Goal: Check status: Check status

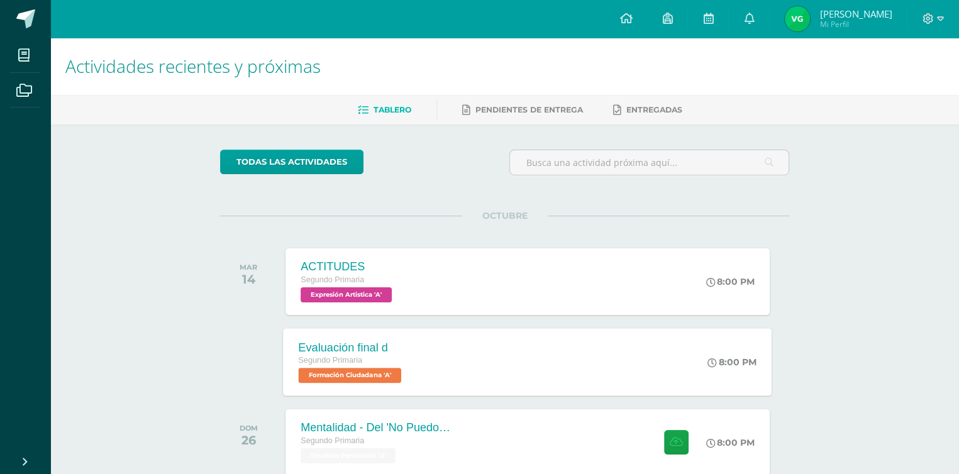
click at [328, 377] on span "Formación Ciudadana 'A'" at bounding box center [350, 375] width 103 height 15
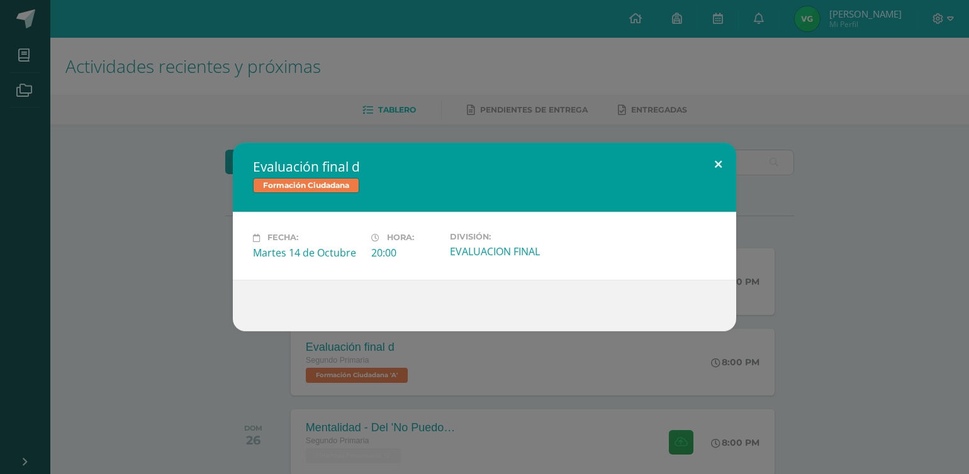
click at [718, 164] on button at bounding box center [718, 164] width 36 height 43
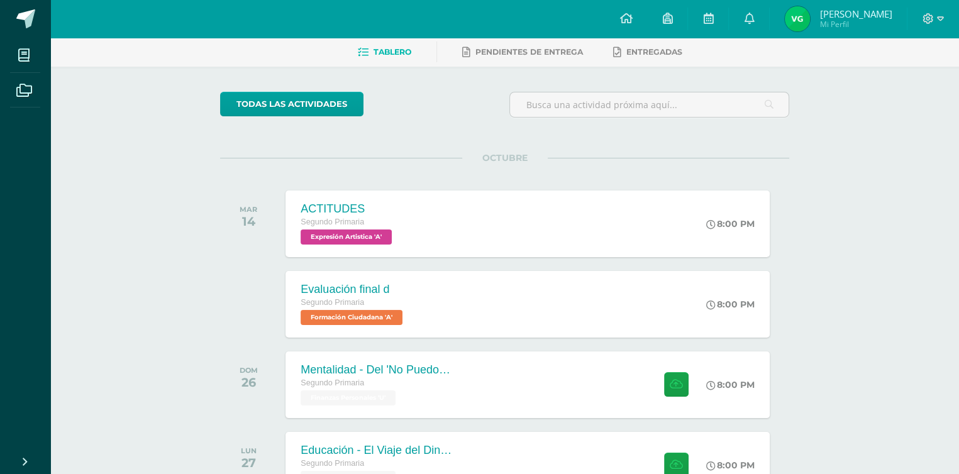
scroll to position [57, 0]
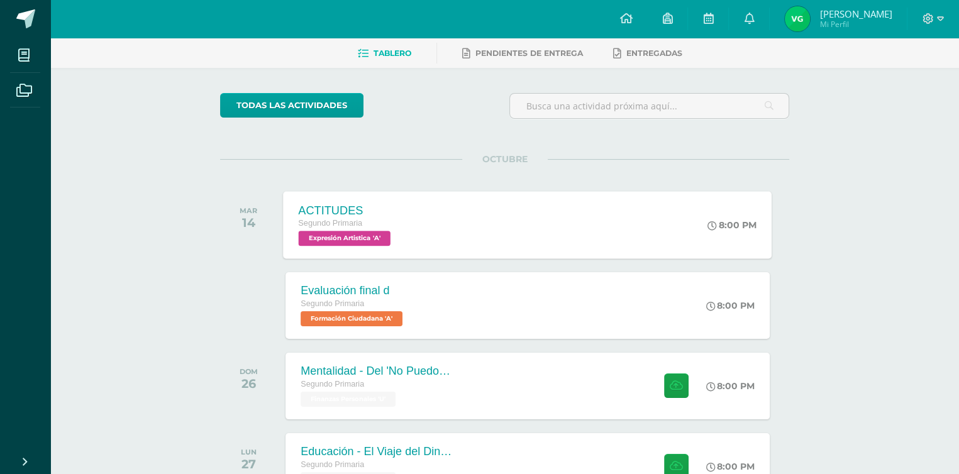
click at [357, 238] on span "Expresión Artistica 'A'" at bounding box center [345, 238] width 92 height 15
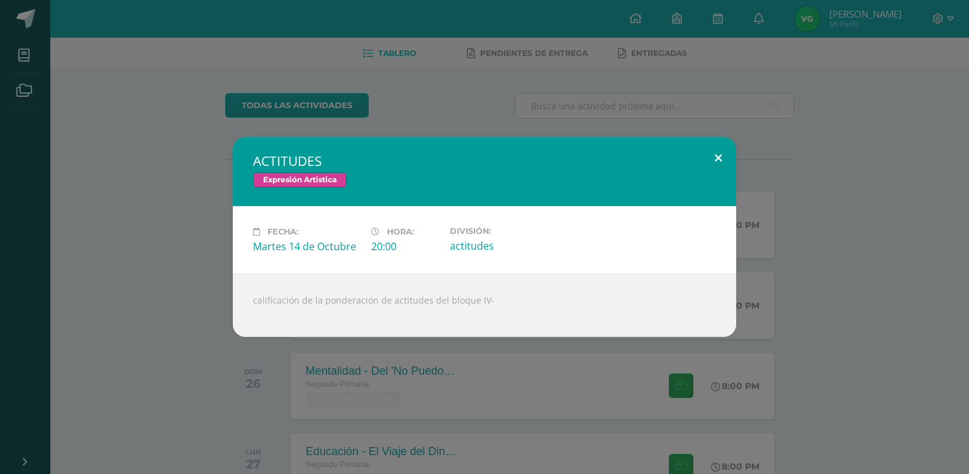
click at [720, 155] on button at bounding box center [718, 158] width 36 height 43
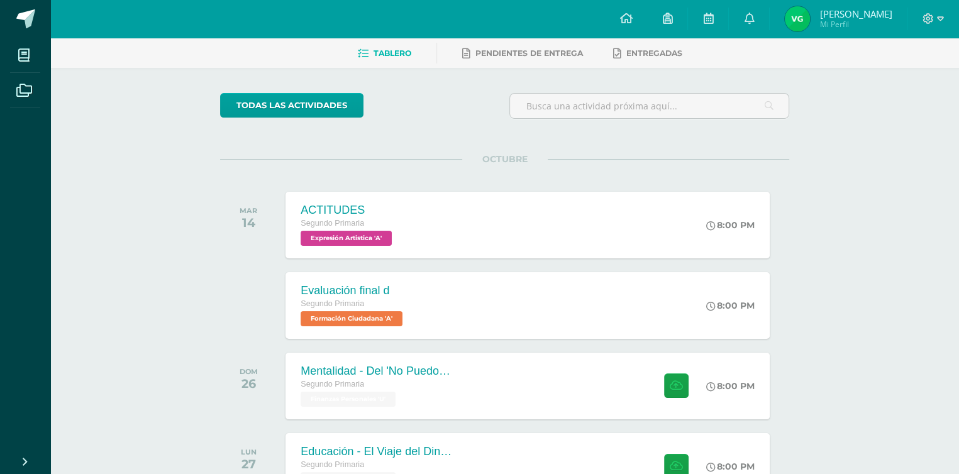
click at [810, 16] on img at bounding box center [797, 18] width 25 height 25
click at [754, 21] on icon at bounding box center [749, 18] width 10 height 11
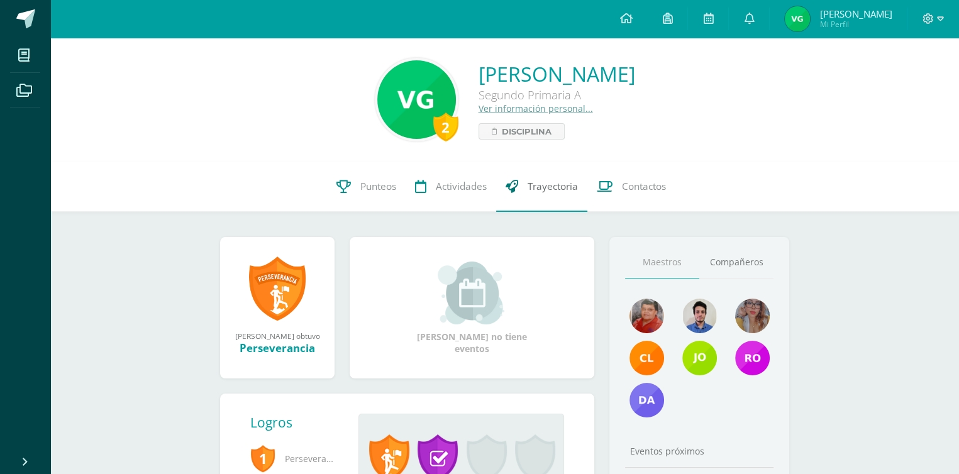
click at [547, 192] on span "Trayectoria" at bounding box center [553, 186] width 50 height 13
click at [639, 187] on span "Contactos" at bounding box center [644, 186] width 44 height 13
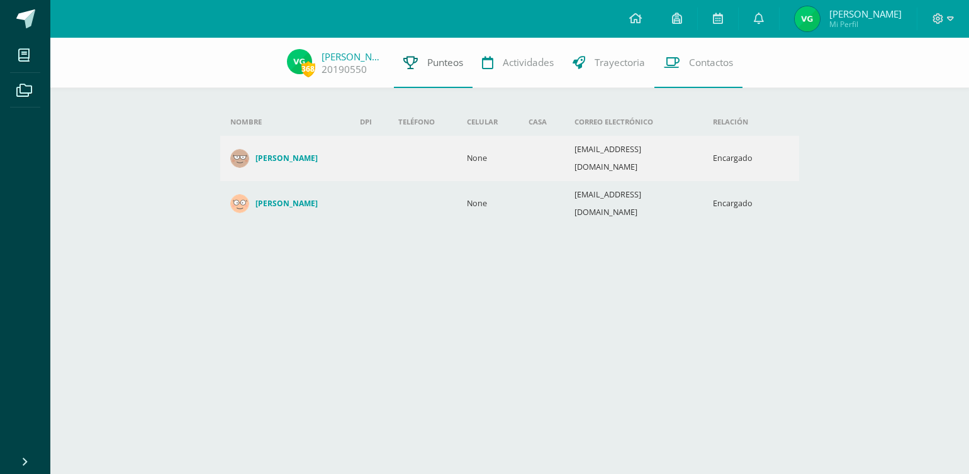
click at [452, 64] on span "Punteos" at bounding box center [445, 62] width 36 height 13
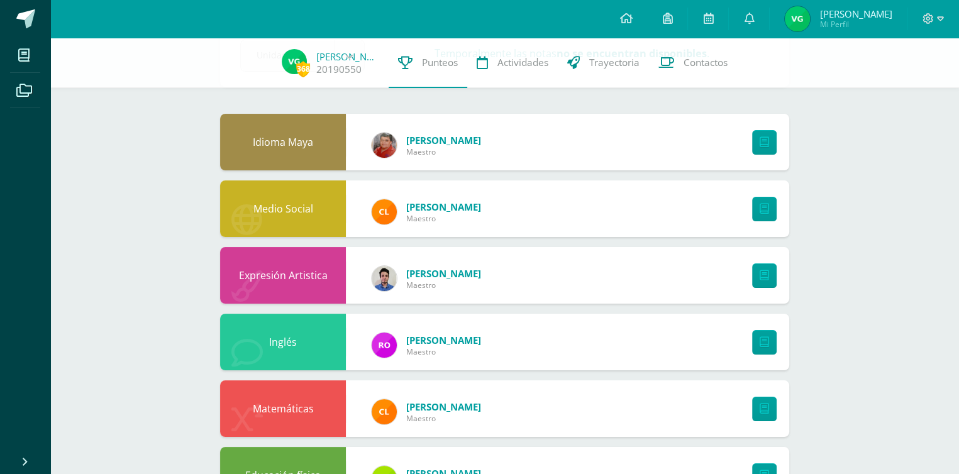
scroll to position [78, 0]
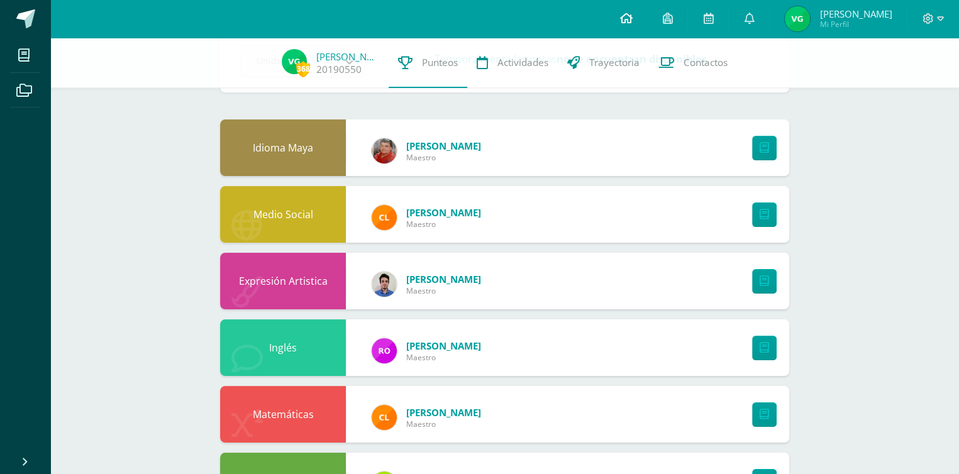
click at [632, 18] on icon at bounding box center [626, 18] width 13 height 11
